Goal: Find specific page/section: Find specific page/section

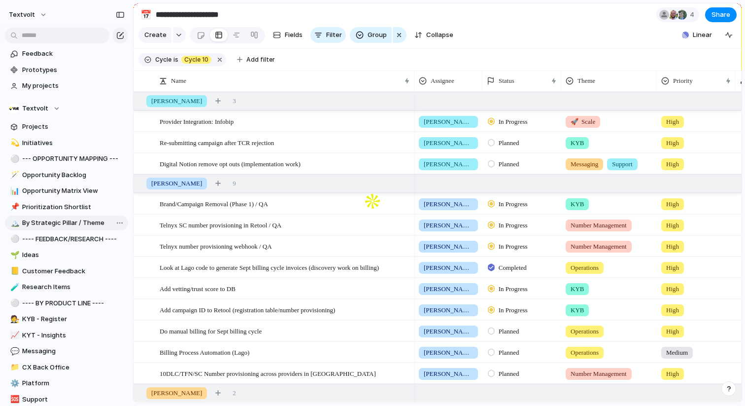
scroll to position [305, 0]
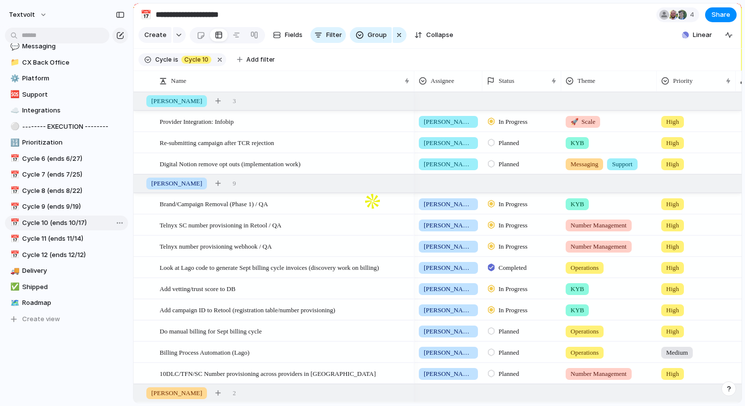
click at [69, 226] on span "Cycle 10 (ends 10/17)" at bounding box center [73, 223] width 103 height 10
click at [81, 213] on div "📅 Cycle 9 (ends 9/19)" at bounding box center [66, 206] width 123 height 15
click at [76, 204] on span "Cycle 9 (ends 9/19)" at bounding box center [73, 207] width 103 height 10
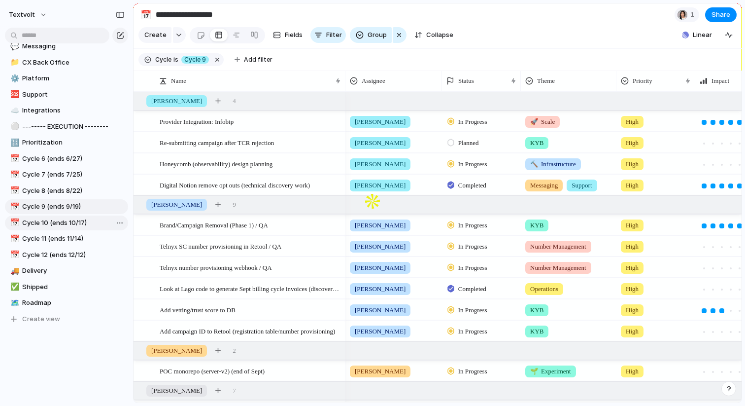
click at [40, 225] on span "Cycle 10 (ends 10/17)" at bounding box center [73, 223] width 103 height 10
type input "**********"
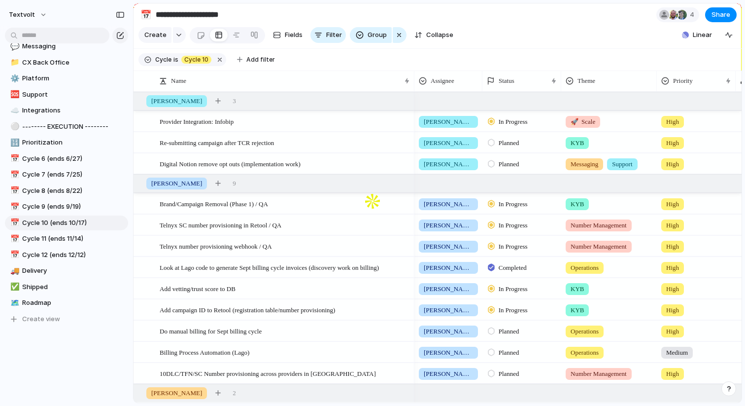
click at [545, 33] on section "Create Fields Filter Group Zoom Collapse Linear" at bounding box center [438, 37] width 608 height 24
